Goal: Check status: Check status

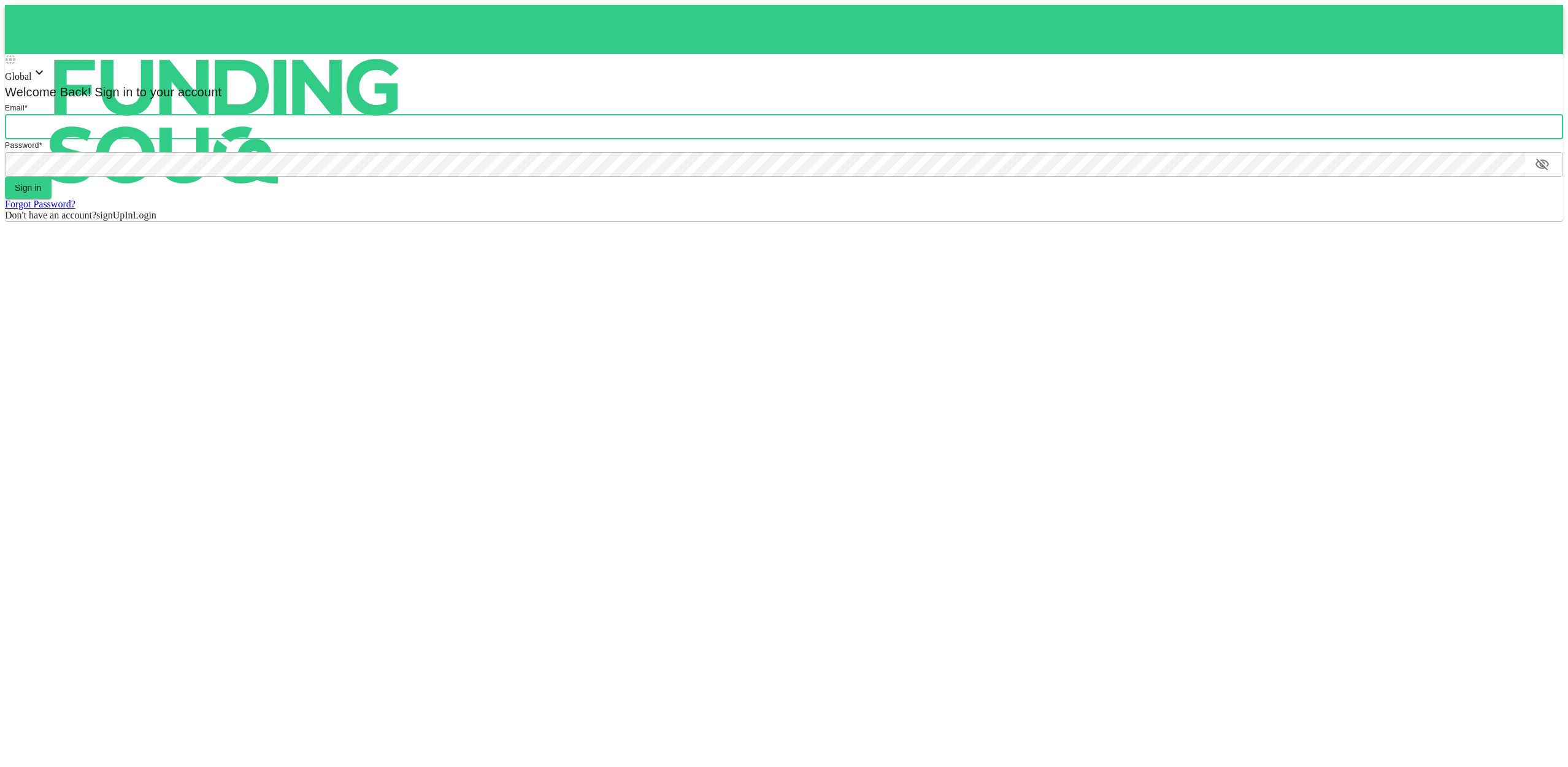
click at [143, 131] on input "email" at bounding box center [784, 126] width 1558 height 24
type input "[EMAIL_ADDRESS][DOMAIN_NAME]"
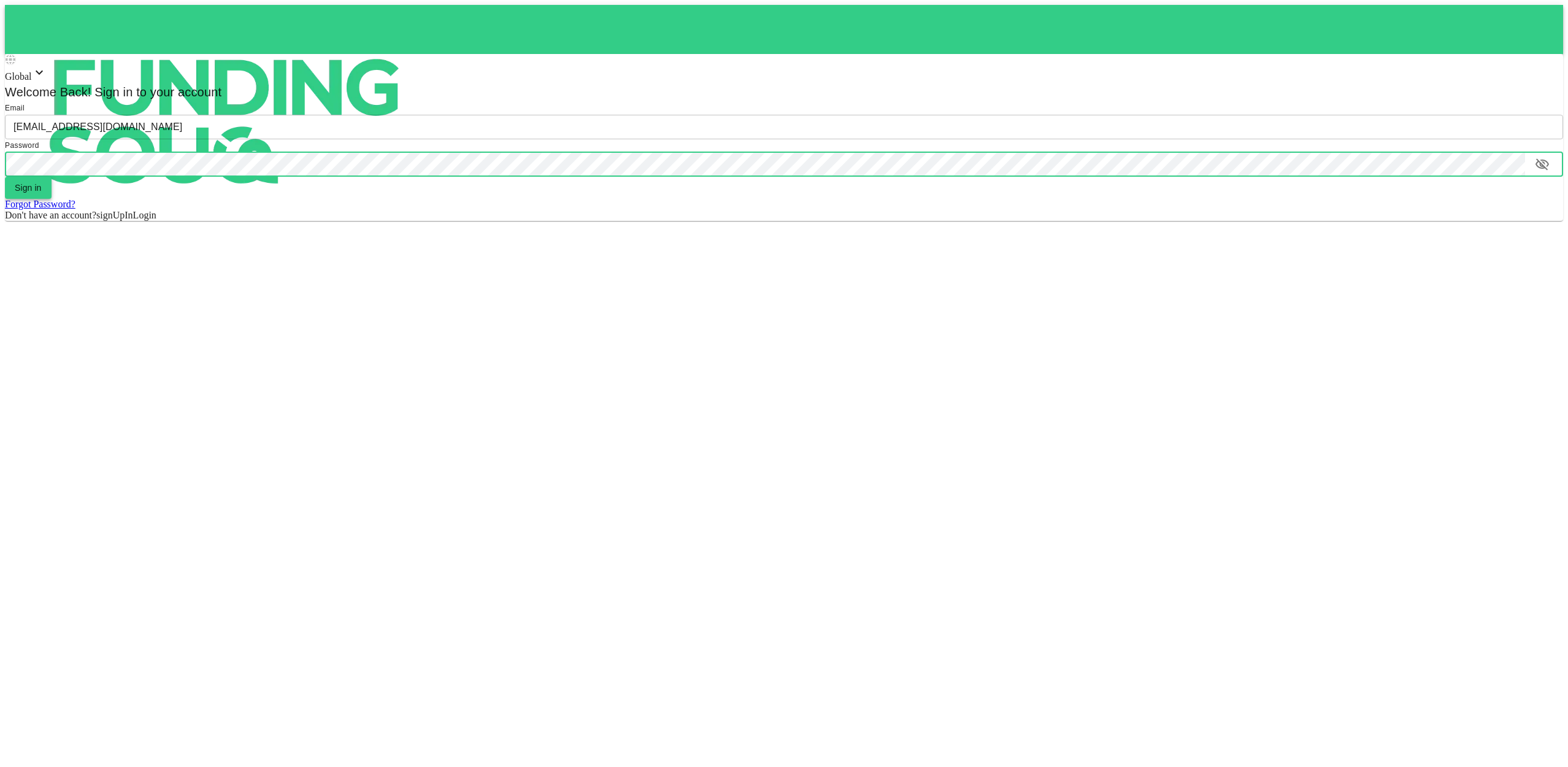
click at [29, 188] on button "Sign in" at bounding box center [28, 188] width 47 height 22
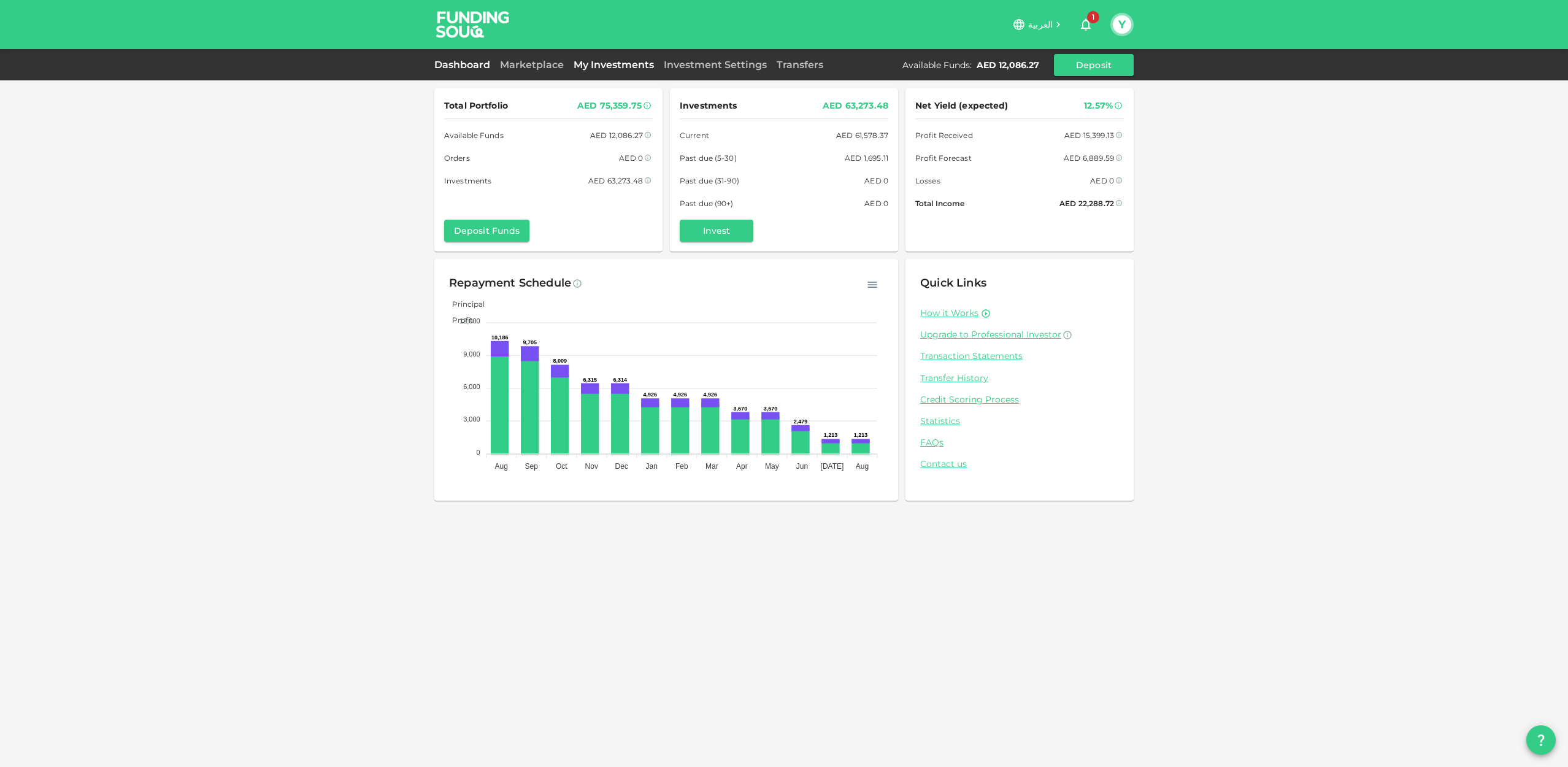
click at [615, 68] on link "My Investments" at bounding box center [613, 65] width 90 height 12
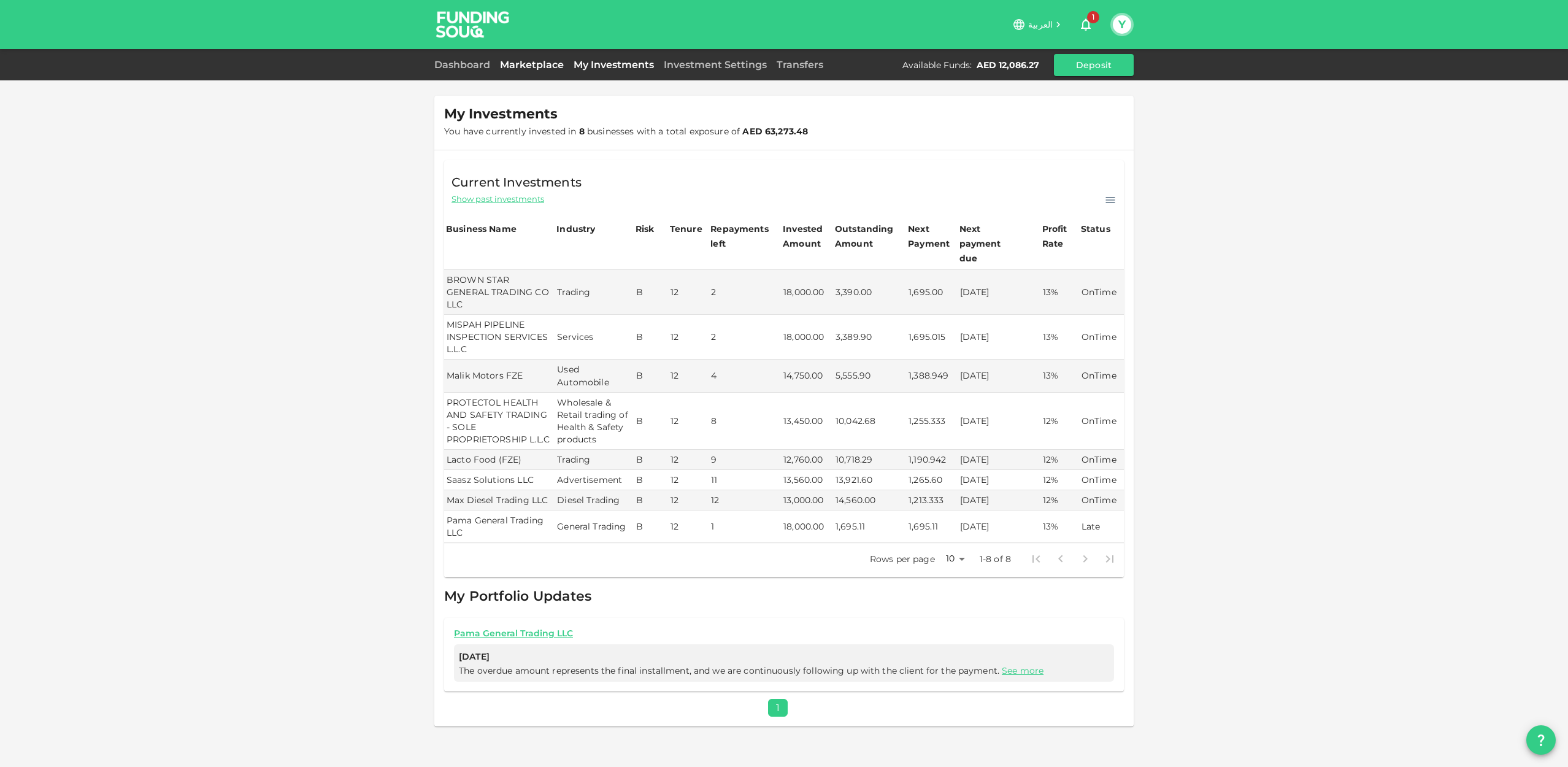
drag, startPoint x: 526, startPoint y: 69, endPoint x: 535, endPoint y: 68, distance: 9.1
click at [527, 69] on link "Marketplace" at bounding box center [532, 65] width 73 height 12
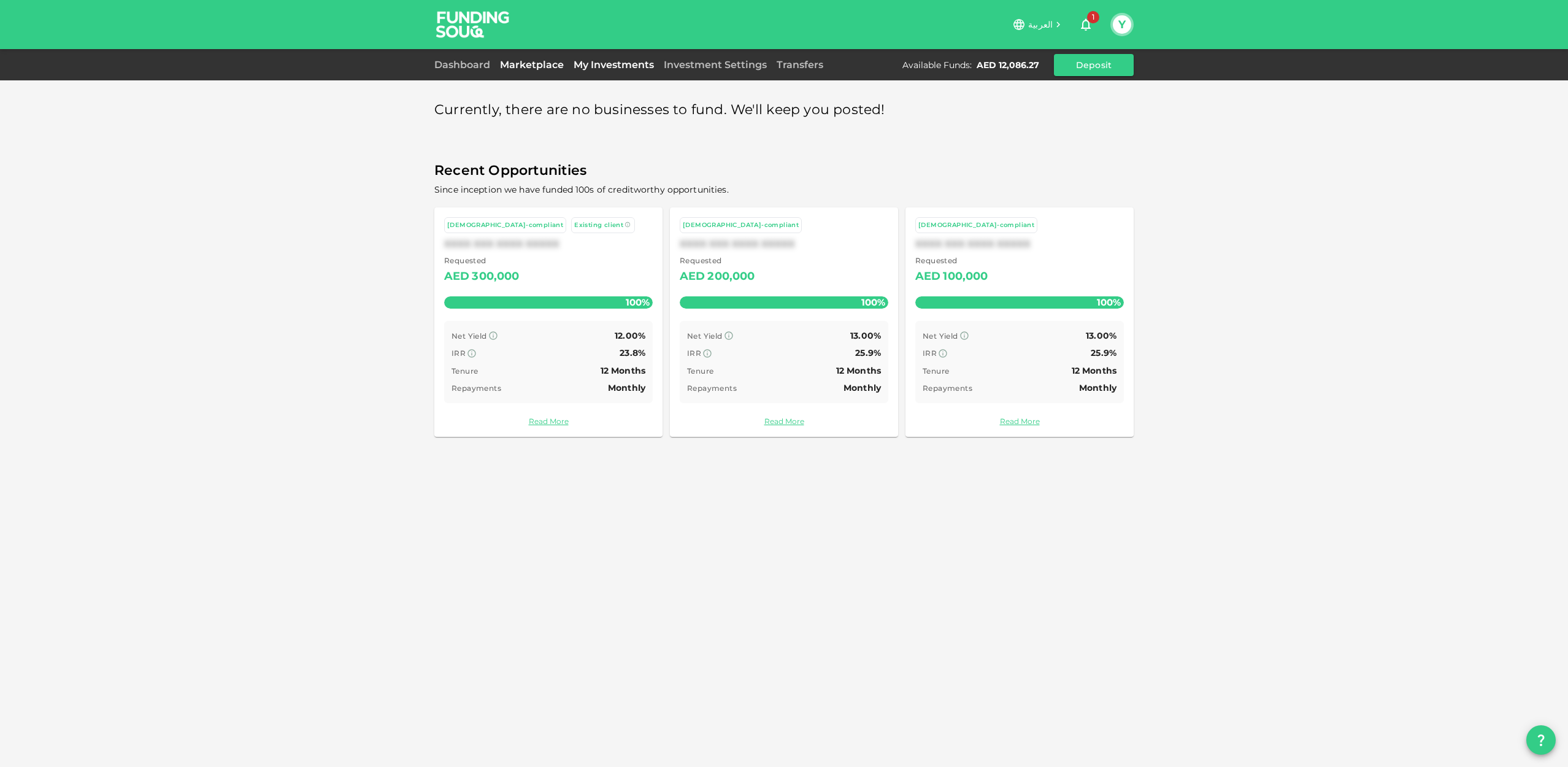
click at [609, 64] on link "My Investments" at bounding box center [613, 65] width 90 height 12
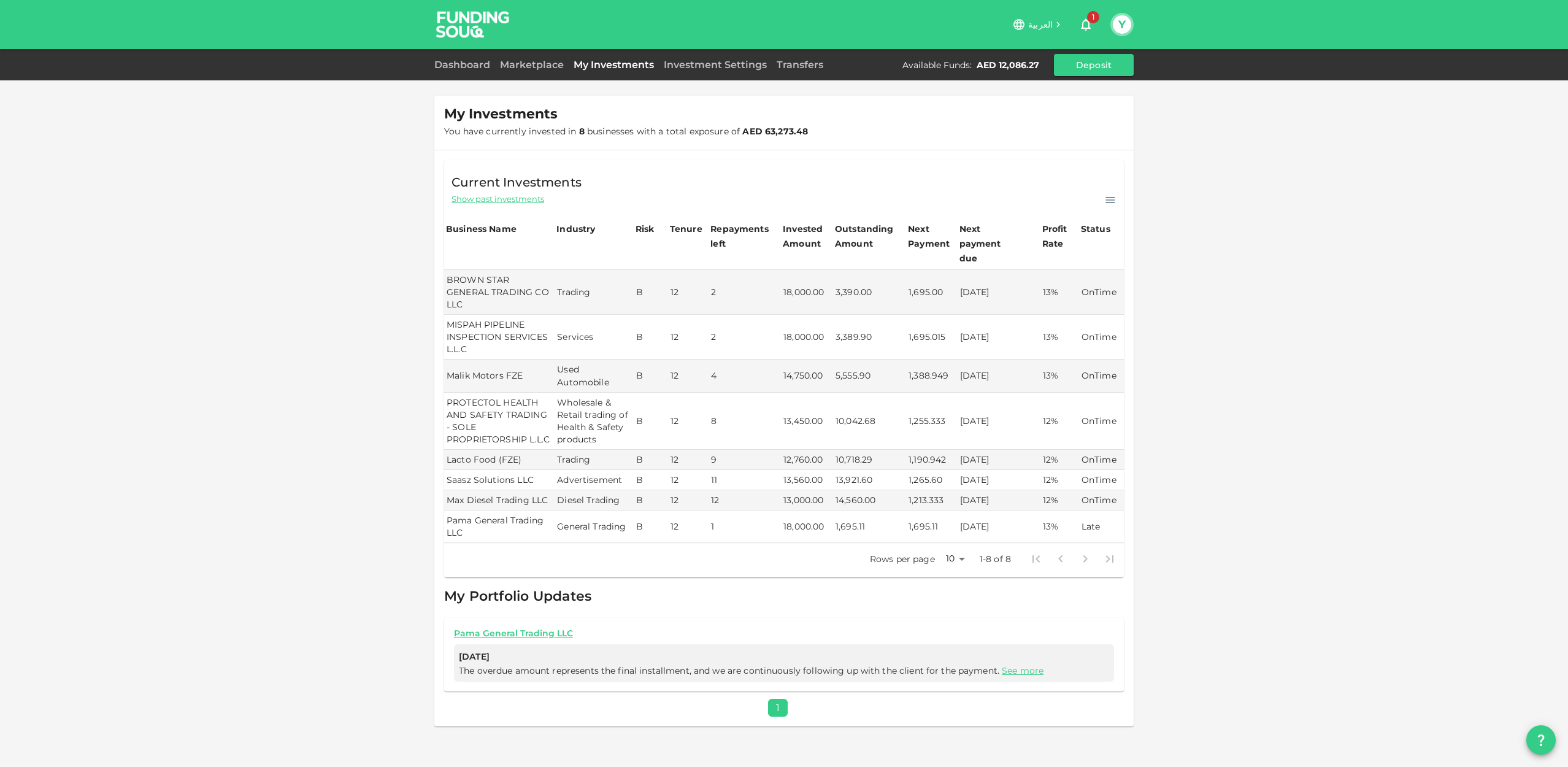
click at [1088, 24] on icon "button" at bounding box center [1086, 25] width 15 height 15
click at [1134, 368] on div "My Investments You have currently invested in 8 businesses with a total exposur…" at bounding box center [784, 383] width 1568 height 767
